Goal: Task Accomplishment & Management: Manage account settings

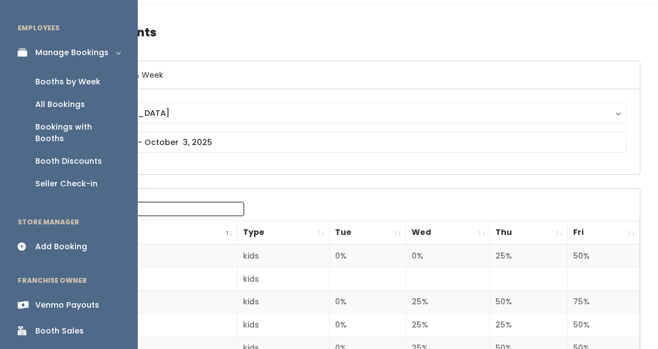
click at [62, 116] on link "Bookings with Booths" at bounding box center [69, 133] width 138 height 34
click at [62, 105] on div "All Bookings" at bounding box center [60, 105] width 50 height 12
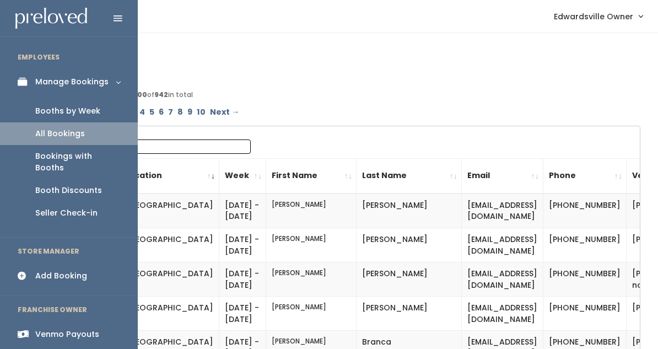
click at [60, 100] on link "Booths by Week" at bounding box center [69, 111] width 138 height 23
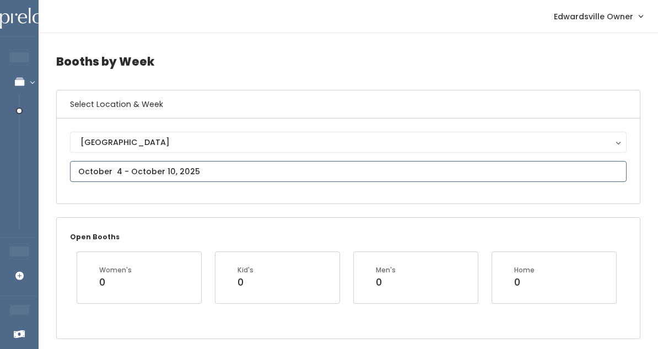
click at [154, 170] on input "text" at bounding box center [348, 171] width 557 height 21
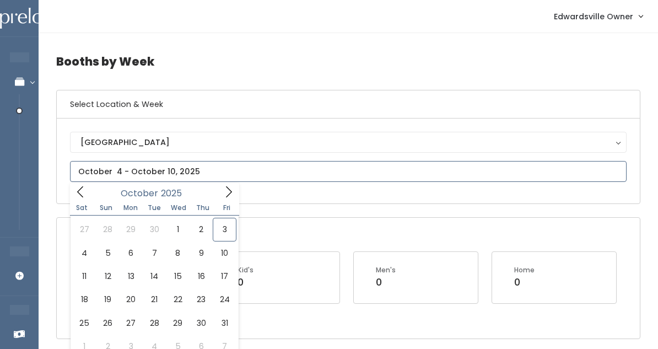
scroll to position [15, 0]
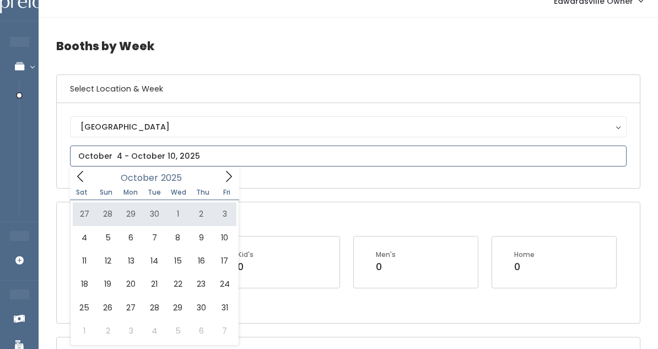
type input "September 27 to October 3"
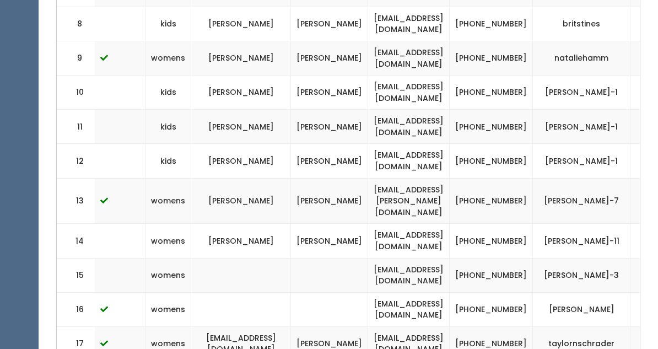
scroll to position [631, 0]
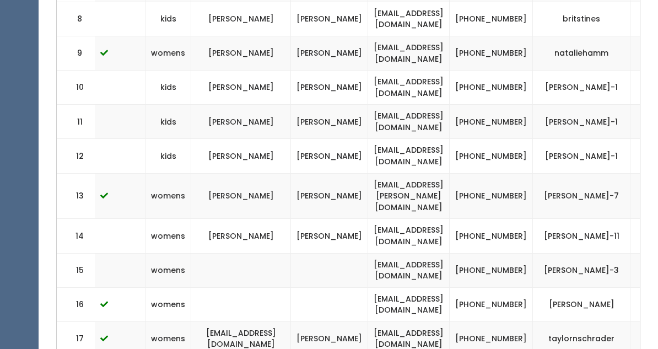
click at [509, 229] on td "(618) 558-7051" at bounding box center [491, 236] width 83 height 34
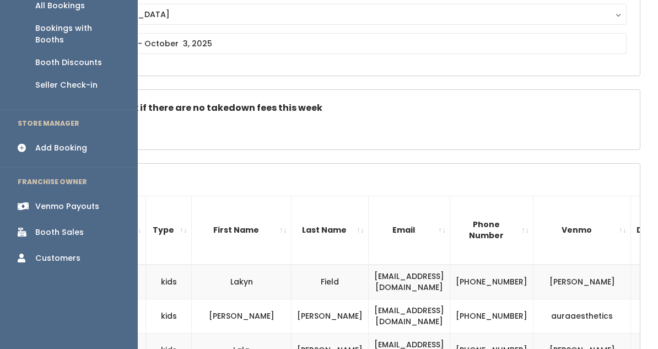
scroll to position [132, 0]
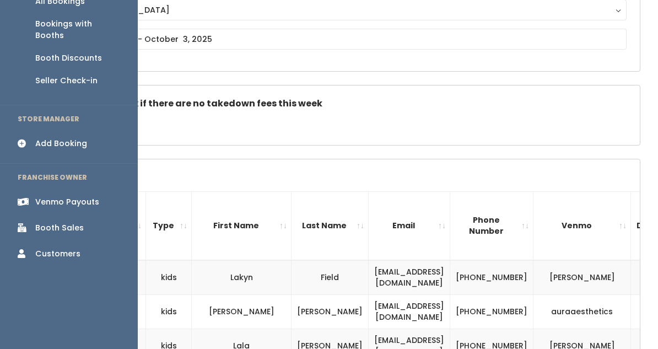
click at [66, 222] on div "Booth Sales" at bounding box center [59, 228] width 49 height 12
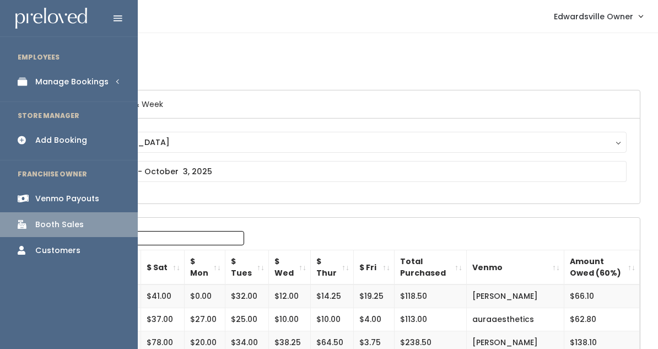
click at [53, 82] on div "Manage Bookings" at bounding box center [71, 82] width 73 height 12
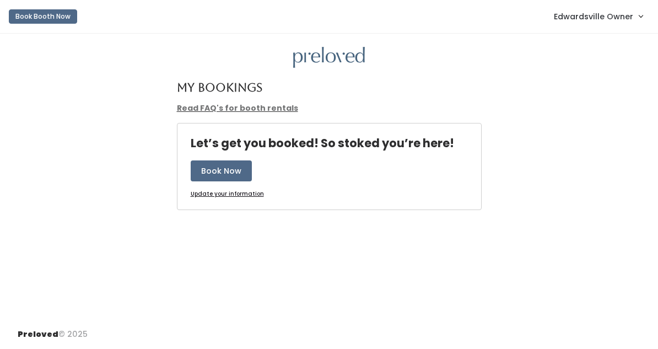
click at [612, 15] on span "Edwardsville Owner" at bounding box center [593, 16] width 79 height 12
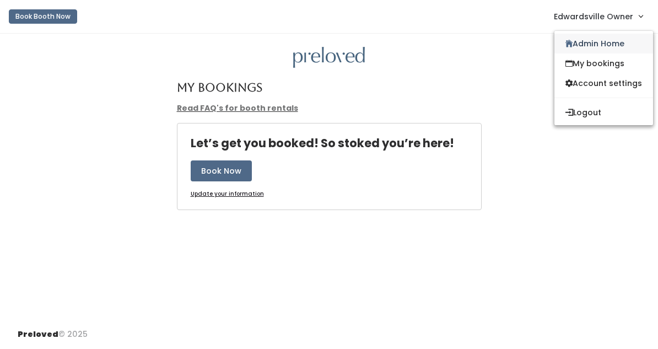
click at [577, 46] on link "Admin Home" at bounding box center [603, 44] width 99 height 20
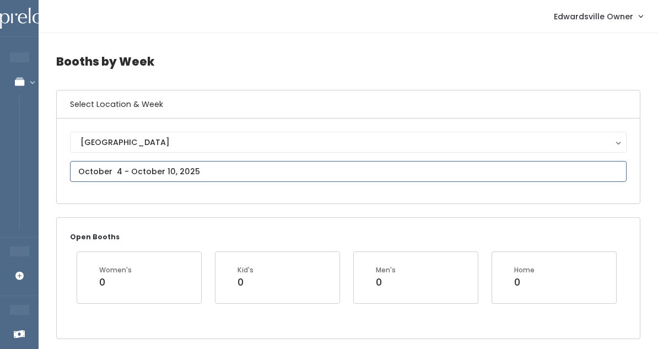
click at [139, 175] on input "text" at bounding box center [348, 171] width 557 height 21
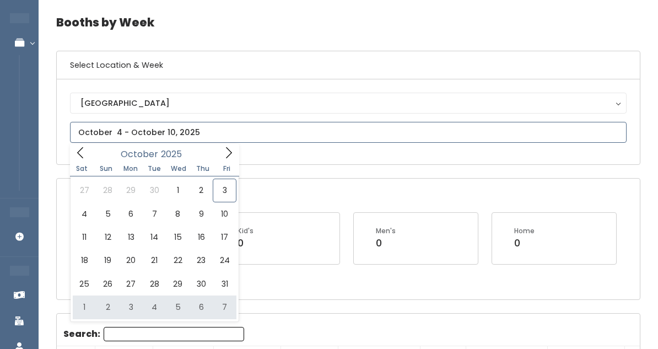
scroll to position [40, 0]
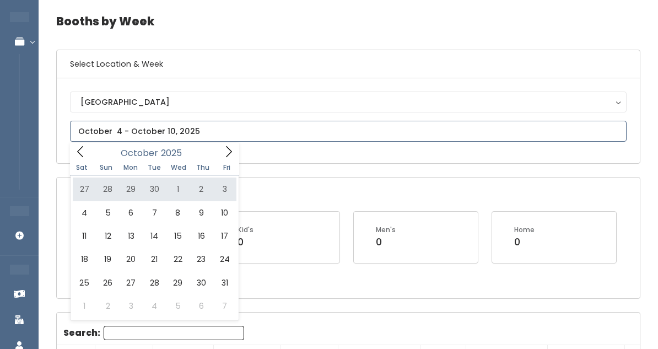
type input "September 27 to October 3"
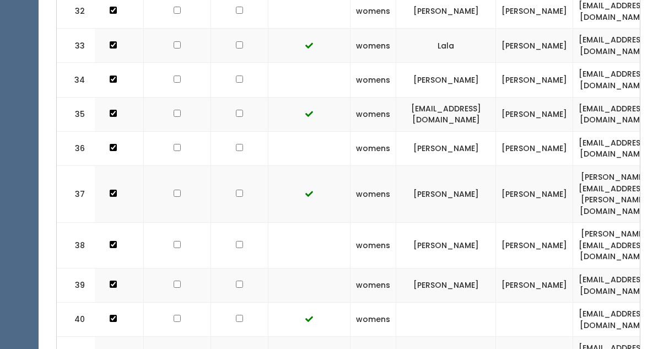
scroll to position [0, 80]
